Goal: Transaction & Acquisition: Purchase product/service

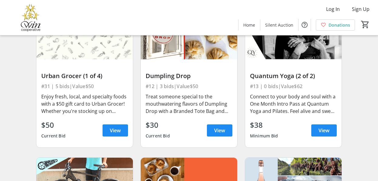
scroll to position [1364, 0]
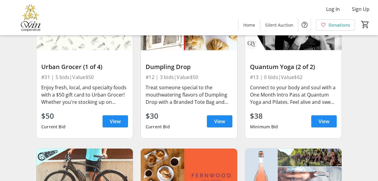
click at [223, 118] on span "View" at bounding box center [219, 121] width 11 height 7
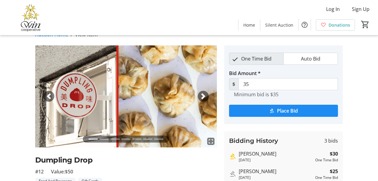
scroll to position [11, 0]
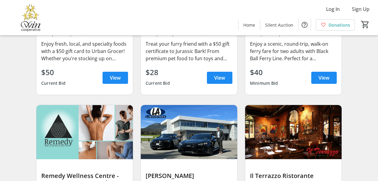
scroll to position [2788, 0]
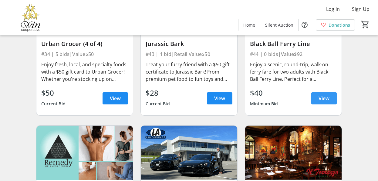
click at [326, 95] on span "View" at bounding box center [323, 98] width 11 height 7
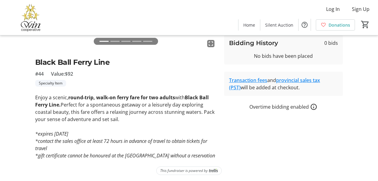
scroll to position [111, 0]
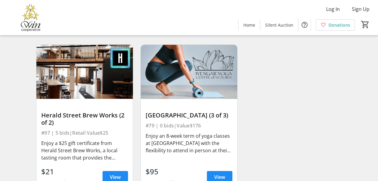
scroll to position [5103, 0]
